Goal: Information Seeking & Learning: Learn about a topic

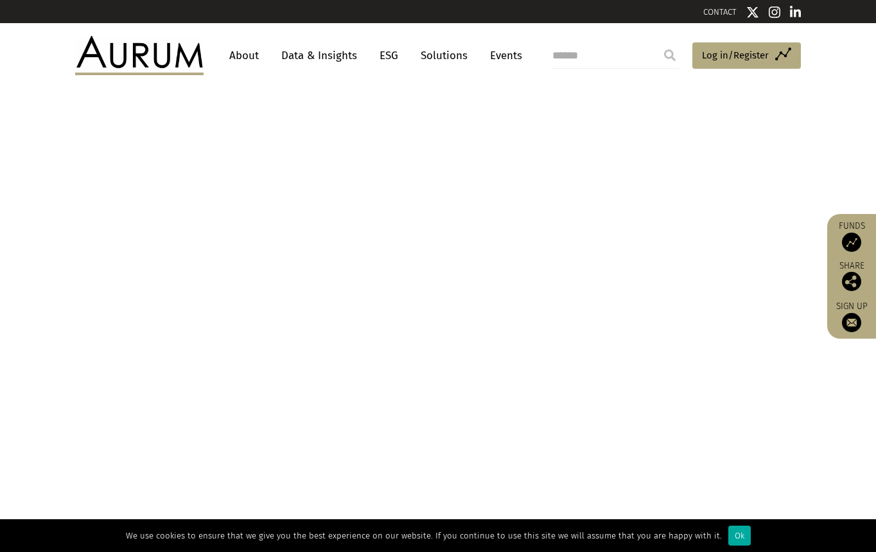
click at [317, 54] on link "Data & Insights" at bounding box center [319, 56] width 89 height 24
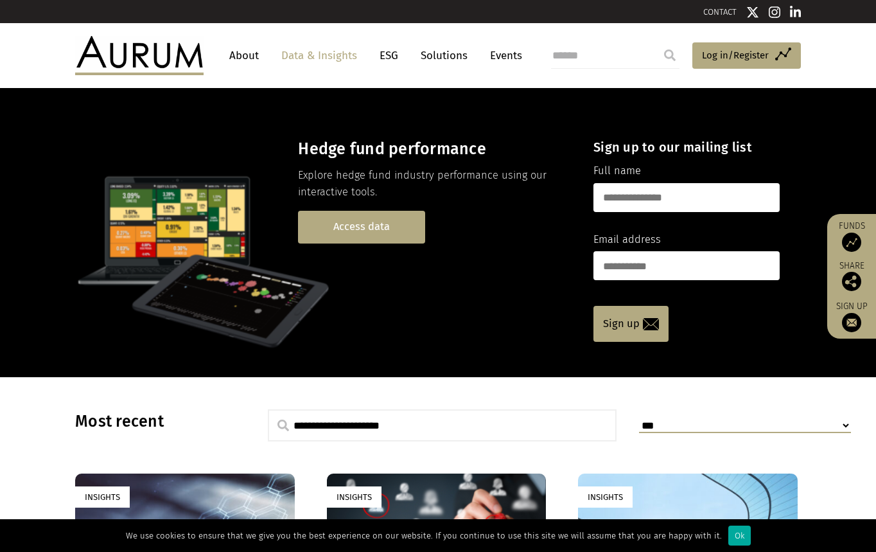
click at [337, 240] on link "Access data" at bounding box center [361, 227] width 127 height 33
click at [339, 235] on link "Access data" at bounding box center [361, 227] width 127 height 33
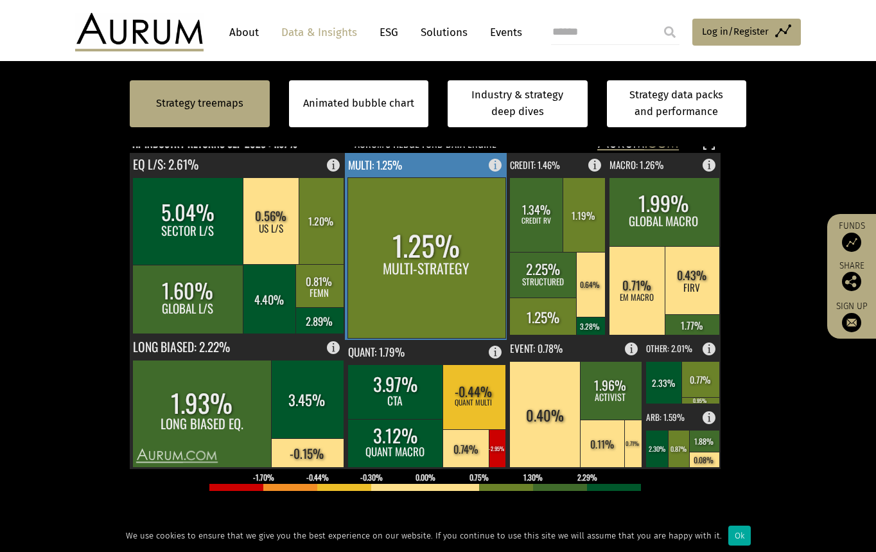
scroll to position [450, 0]
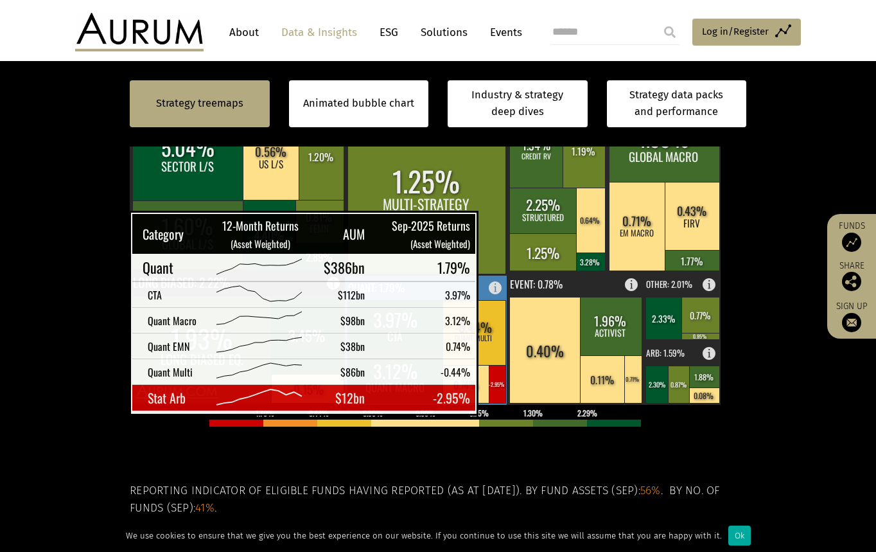
click at [502, 398] on rect at bounding box center [497, 384] width 17 height 38
